Goal: Information Seeking & Learning: Learn about a topic

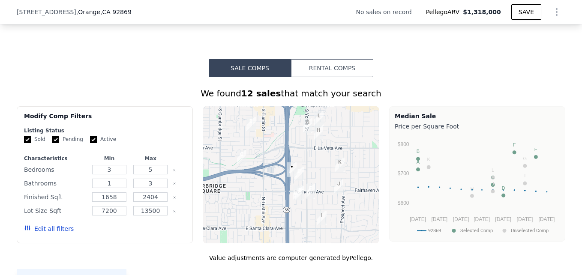
scroll to position [588, 0]
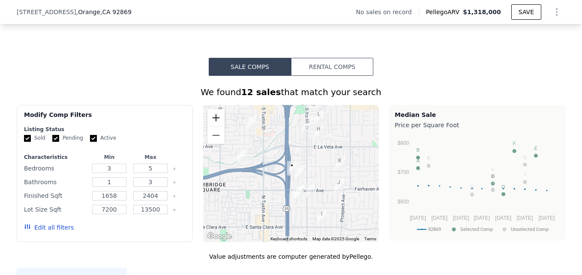
click at [211, 119] on button "Zoom in" at bounding box center [215, 117] width 17 height 17
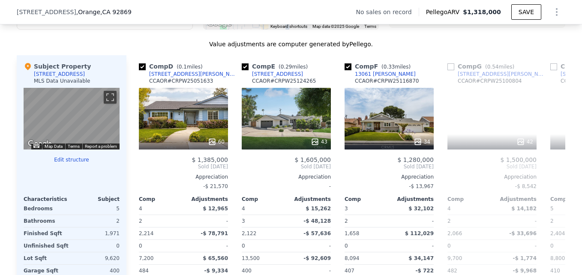
scroll to position [0, 307]
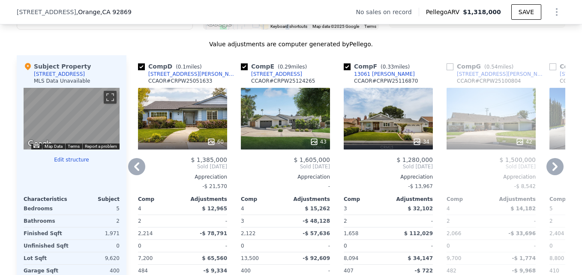
click at [183, 125] on div "60" at bounding box center [182, 119] width 89 height 62
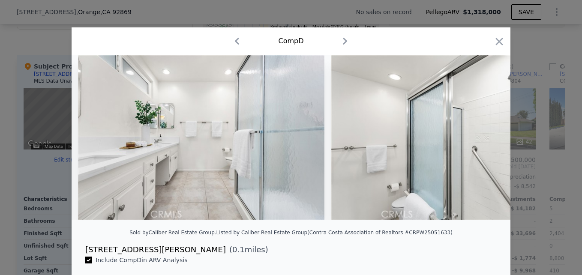
scroll to position [0, 11914]
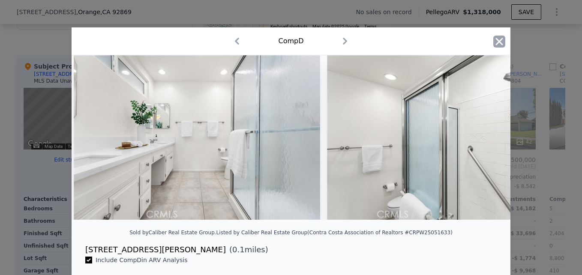
click at [497, 42] on icon "button" at bounding box center [498, 41] width 7 height 7
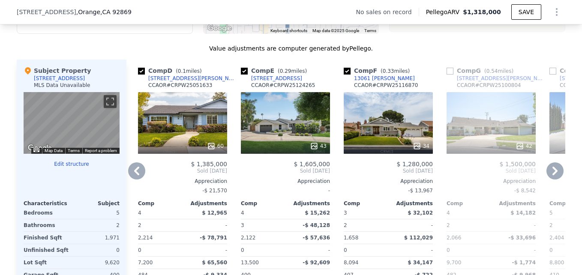
scroll to position [796, 0]
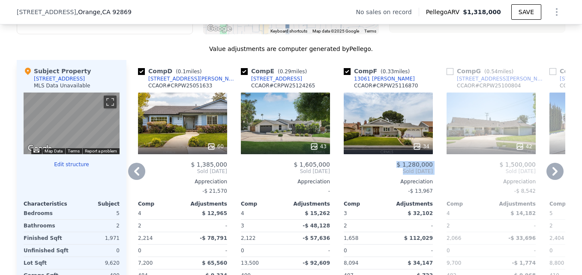
drag, startPoint x: 388, startPoint y: 185, endPoint x: 384, endPoint y: 193, distance: 9.0
click at [384, 193] on div "$ 1,280,000 Sold [DATE] Appreciation -$ 13,967 Comp Adjustments 3 $ 32,102 2 - …" at bounding box center [387, 244] width 89 height 167
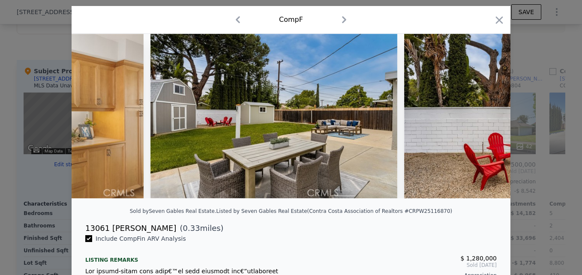
scroll to position [0, 7652]
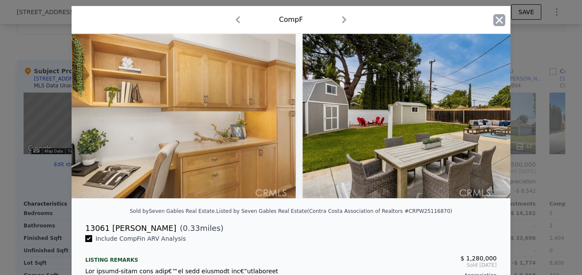
click at [493, 25] on icon "button" at bounding box center [499, 20] width 12 height 12
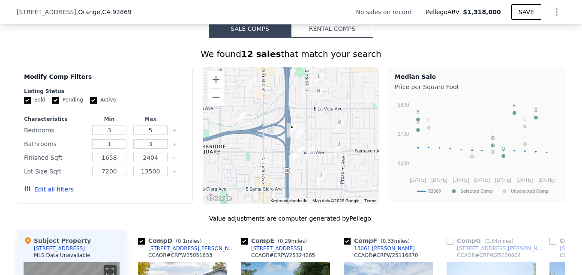
scroll to position [626, 0]
click at [216, 87] on button "Zoom in" at bounding box center [215, 80] width 17 height 17
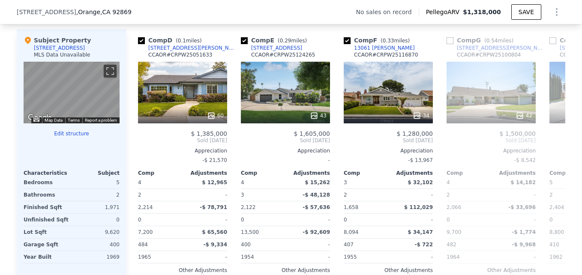
scroll to position [827, 0]
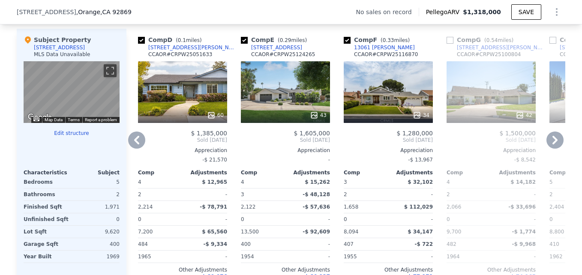
click at [293, 94] on div "43" at bounding box center [285, 92] width 89 height 62
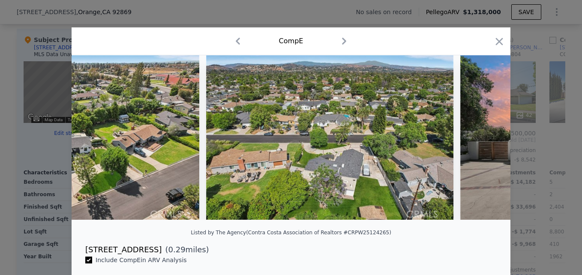
scroll to position [0, 10275]
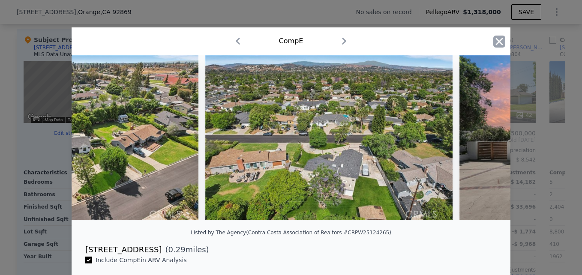
click at [495, 44] on icon "button" at bounding box center [498, 41] width 7 height 7
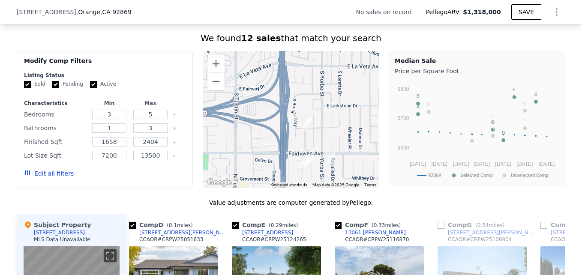
scroll to position [601, 0]
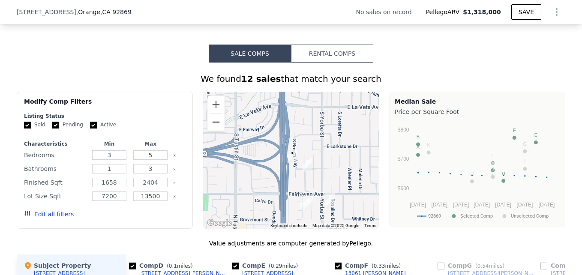
click at [207, 127] on button "Zoom out" at bounding box center [215, 121] width 17 height 17
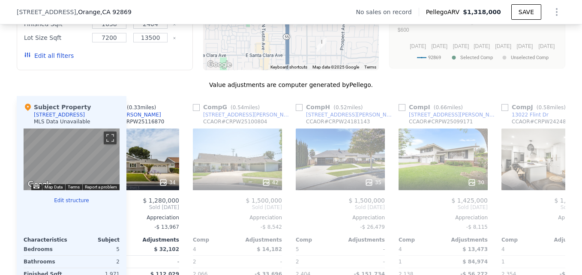
scroll to position [776, 0]
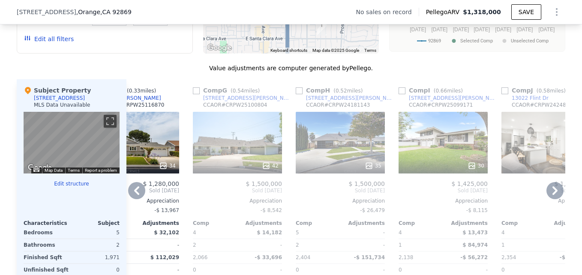
click at [237, 173] on div at bounding box center [237, 165] width 89 height 15
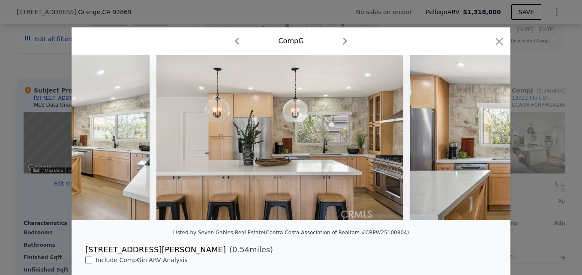
scroll to position [0, 1744]
click at [493, 44] on icon "button" at bounding box center [499, 42] width 12 height 12
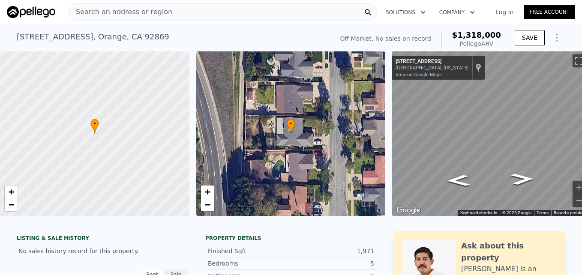
drag, startPoint x: 300, startPoint y: 166, endPoint x: 330, endPoint y: 182, distance: 33.7
drag, startPoint x: 330, startPoint y: 182, endPoint x: 291, endPoint y: 138, distance: 59.2
click at [291, 138] on div "• + −" at bounding box center [290, 133] width 189 height 164
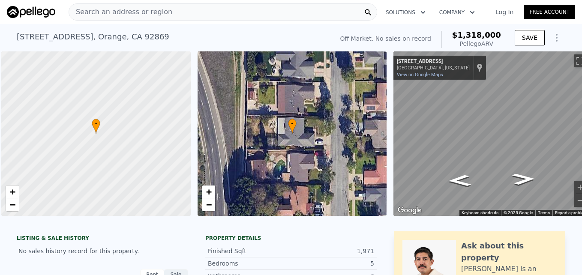
scroll to position [0, 3]
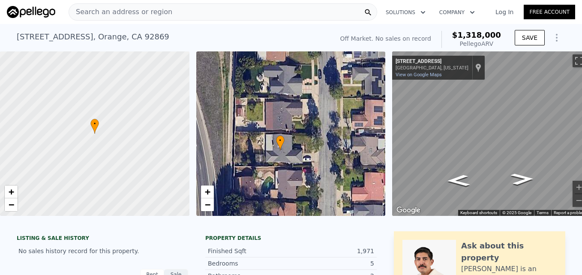
drag, startPoint x: 305, startPoint y: 136, endPoint x: 295, endPoint y: 153, distance: 19.8
click at [295, 153] on div "• + −" at bounding box center [290, 133] width 189 height 164
click at [204, 204] on span "−" at bounding box center [207, 204] width 6 height 11
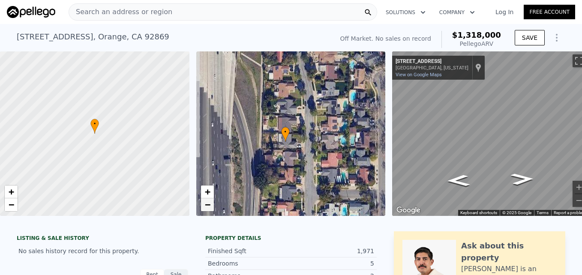
click at [204, 204] on span "−" at bounding box center [207, 204] width 6 height 11
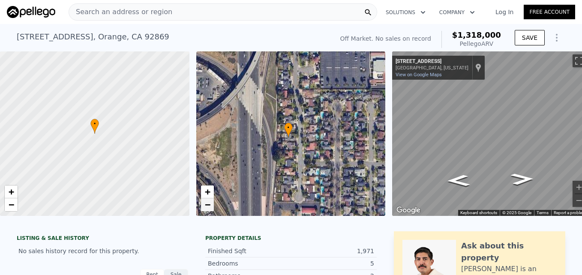
click at [204, 204] on span "−" at bounding box center [207, 204] width 6 height 11
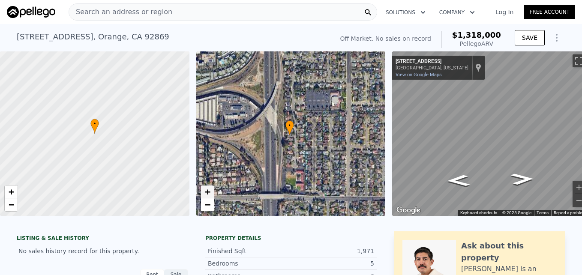
click at [206, 190] on span "+" at bounding box center [207, 191] width 6 height 11
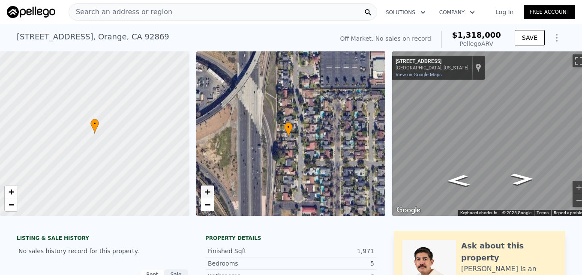
click at [206, 190] on span "+" at bounding box center [207, 191] width 6 height 11
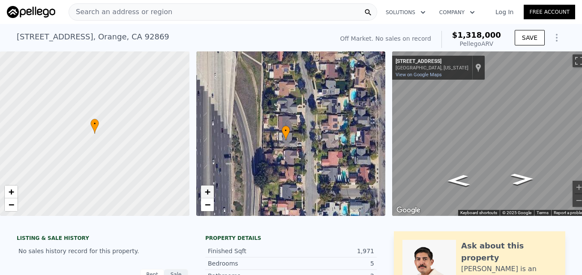
click at [206, 190] on span "+" at bounding box center [207, 191] width 6 height 11
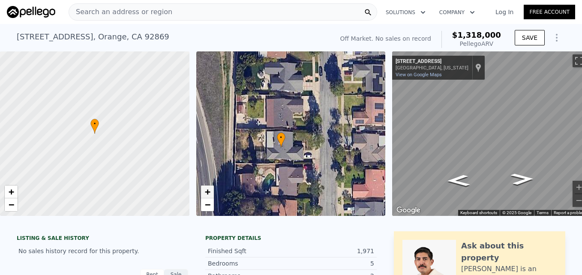
click at [206, 190] on span "+" at bounding box center [207, 191] width 6 height 11
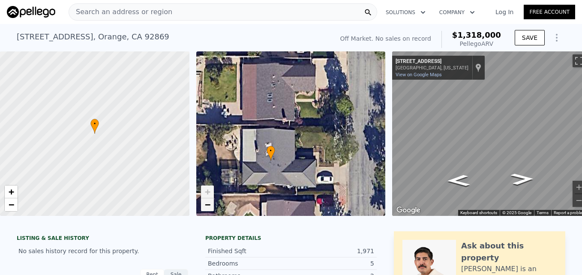
click at [209, 203] on span "−" at bounding box center [207, 204] width 6 height 11
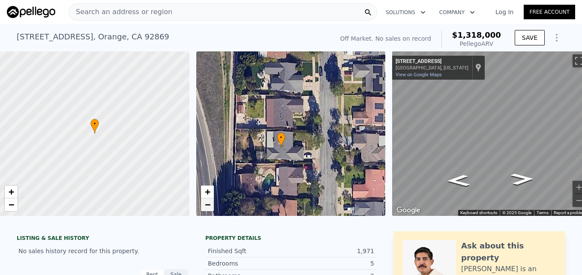
click at [207, 203] on span "−" at bounding box center [207, 204] width 6 height 11
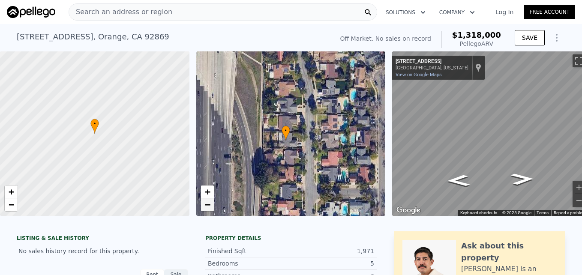
click at [207, 203] on span "−" at bounding box center [207, 204] width 6 height 11
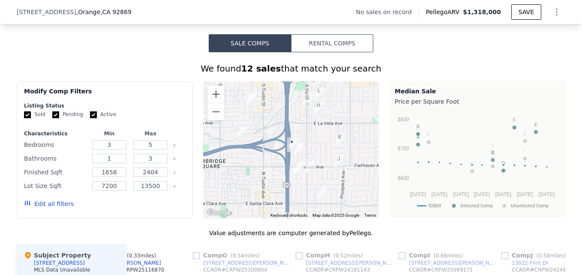
scroll to position [612, 0]
click at [217, 98] on button "Zoom in" at bounding box center [215, 93] width 17 height 17
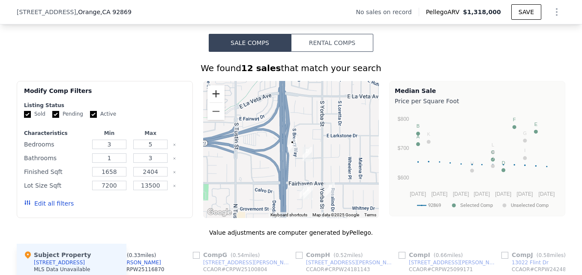
click at [216, 98] on button "Zoom in" at bounding box center [215, 93] width 17 height 17
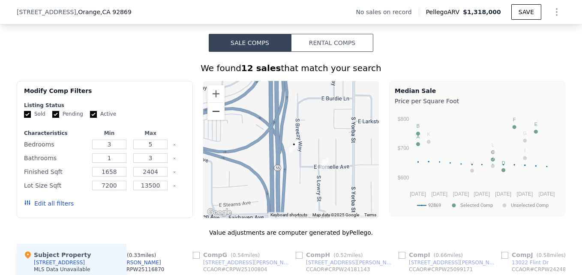
click at [215, 120] on button "Zoom out" at bounding box center [215, 111] width 17 height 17
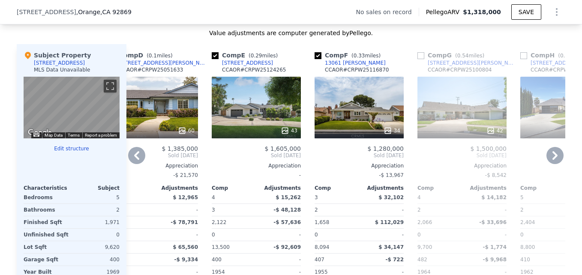
scroll to position [809, 0]
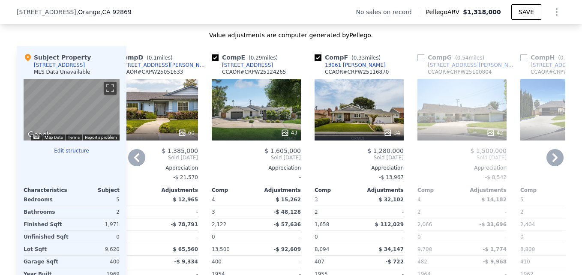
click at [271, 137] on div "43" at bounding box center [256, 132] width 82 height 9
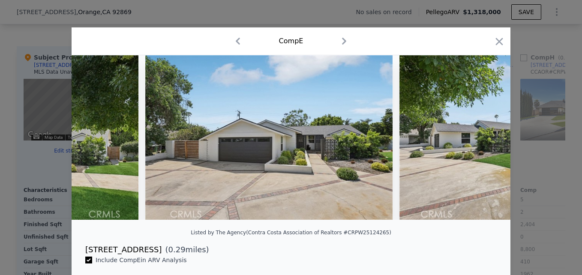
scroll to position [0, 1014]
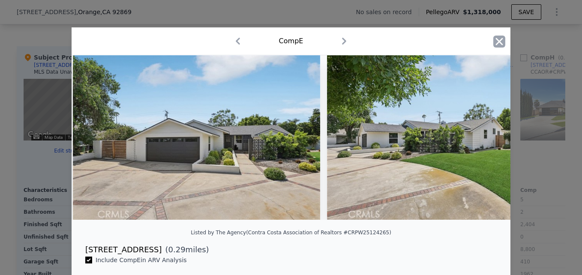
click at [495, 44] on icon "button" at bounding box center [499, 42] width 12 height 12
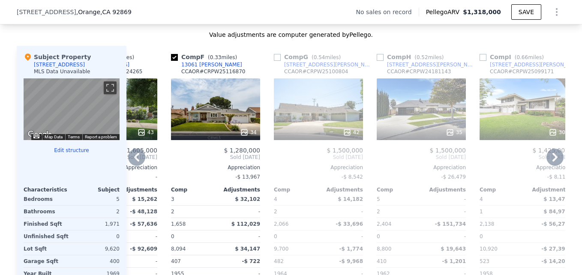
scroll to position [806, 0]
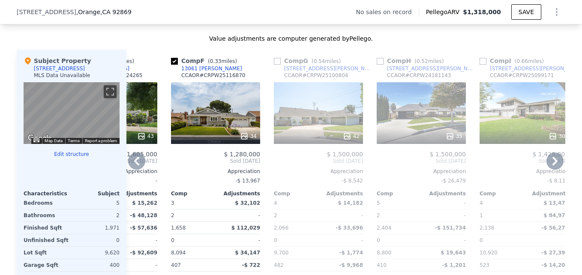
click at [310, 140] on div "42" at bounding box center [318, 136] width 82 height 9
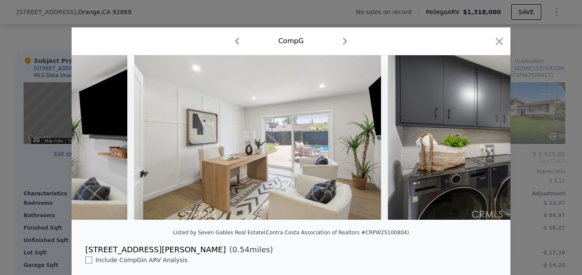
scroll to position [0, 8860]
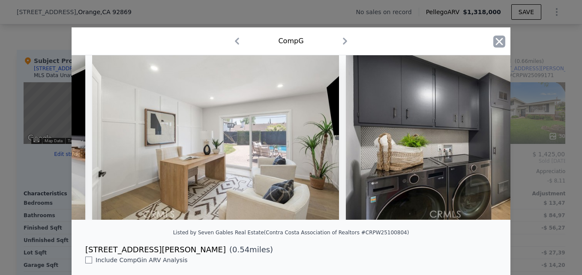
click at [501, 46] on icon "button" at bounding box center [499, 42] width 12 height 12
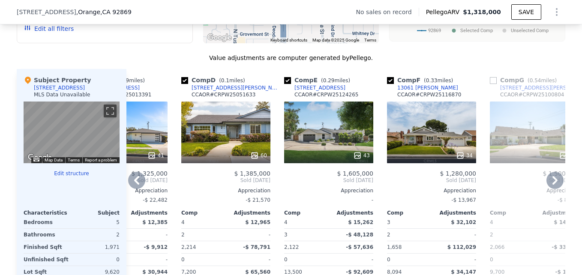
scroll to position [787, 0]
click at [243, 131] on div "60" at bounding box center [225, 132] width 89 height 62
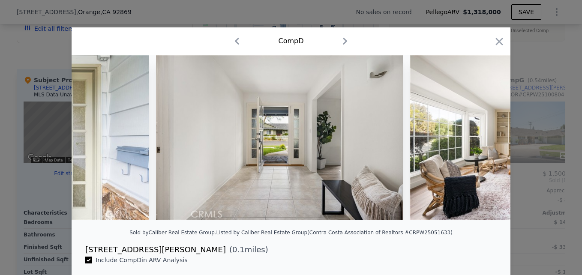
scroll to position [0, 2351]
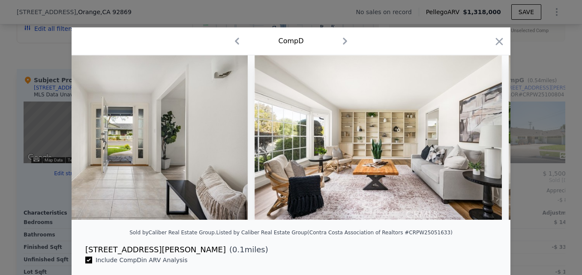
click at [488, 39] on div "Comp D" at bounding box center [290, 41] width 425 height 14
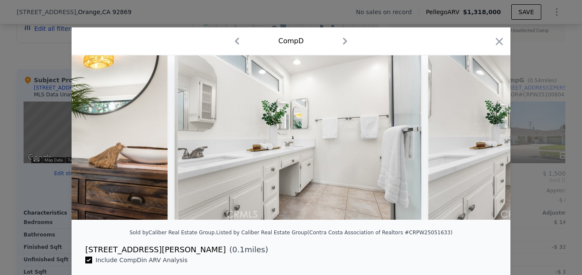
scroll to position [0, 11658]
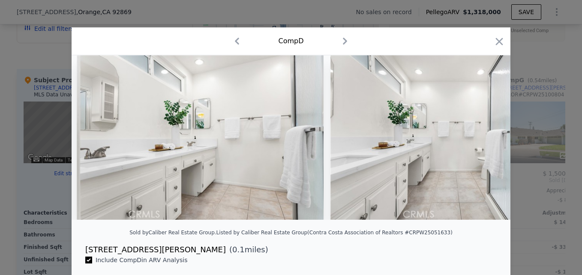
click at [493, 35] on div "Comp D" at bounding box center [290, 41] width 425 height 14
click at [488, 45] on div "Comp D" at bounding box center [290, 41] width 425 height 14
click at [506, 45] on div "Comp D" at bounding box center [291, 41] width 439 height 28
click at [501, 44] on icon "button" at bounding box center [499, 42] width 12 height 12
